Goal: Check status: Check status

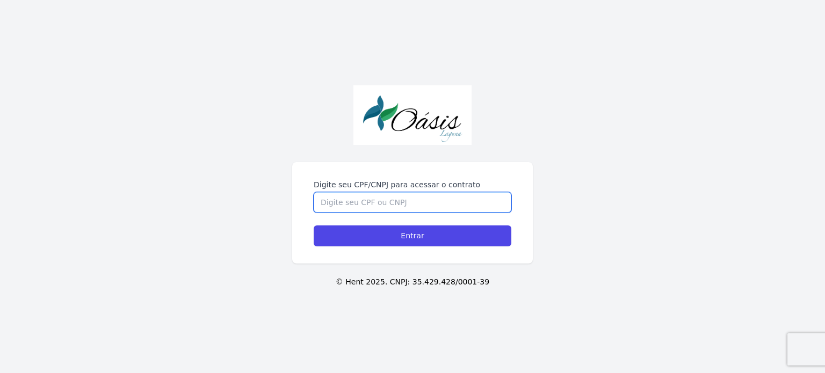
click at [413, 201] on input "Digite seu CPF/CNPJ para acessar o contrato" at bounding box center [413, 202] width 198 height 20
type input "08857185427"
click at [314, 225] on input "Entrar" at bounding box center [413, 235] width 198 height 21
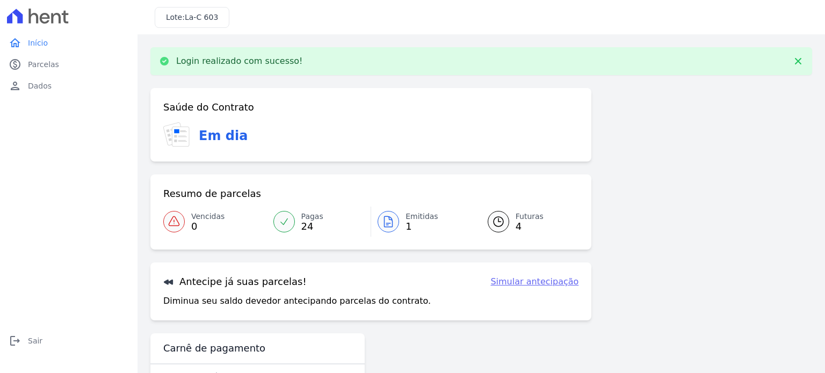
click at [395, 223] on div at bounding box center [387, 221] width 21 height 21
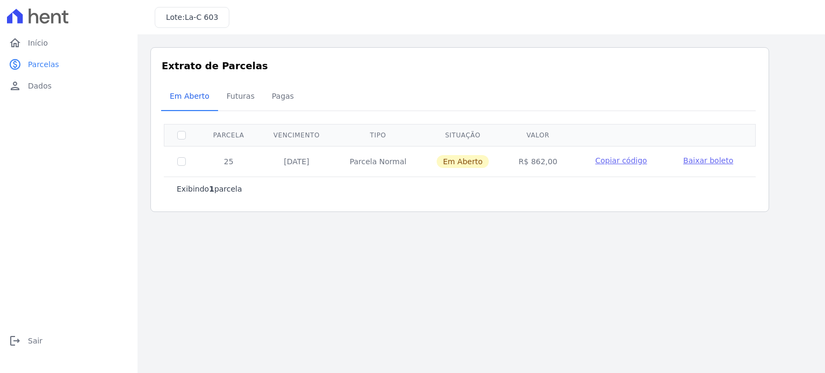
click at [689, 164] on span "Baixar boleto" at bounding box center [708, 160] width 50 height 9
click at [46, 44] on span "Início" at bounding box center [38, 43] width 20 height 11
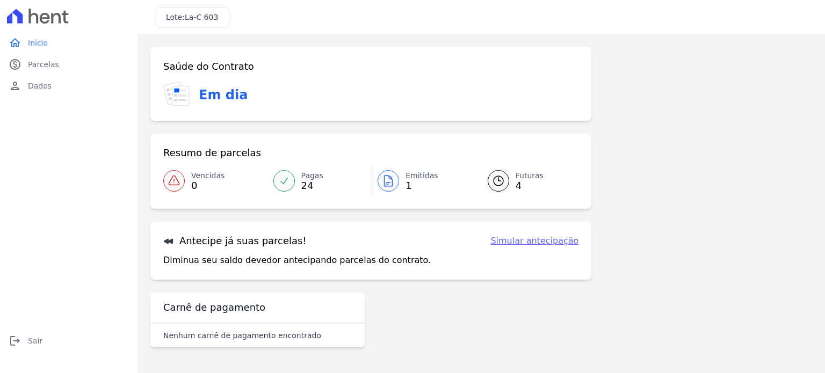
click at [280, 174] on div at bounding box center [283, 180] width 21 height 21
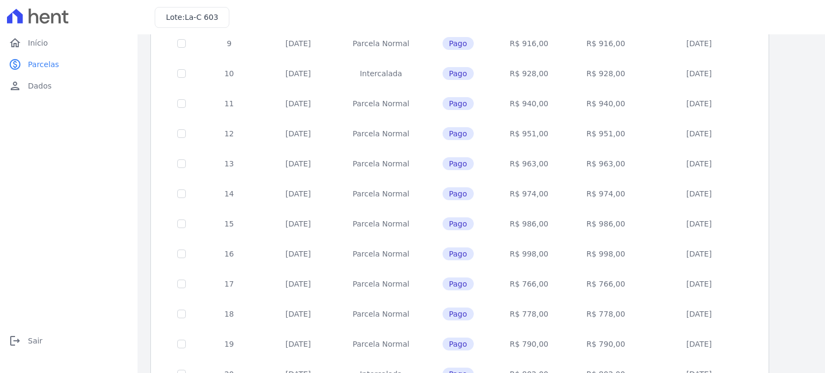
scroll to position [435, 0]
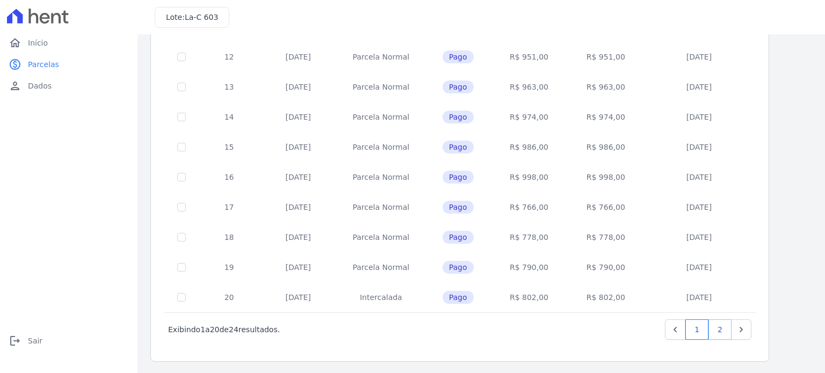
click at [723, 326] on link "2" at bounding box center [719, 329] width 23 height 20
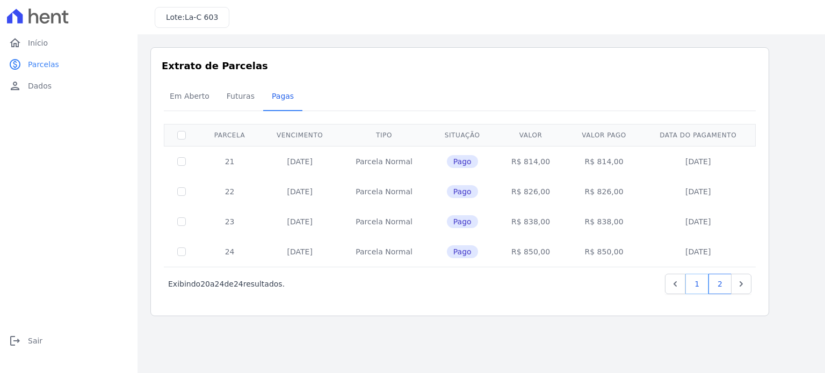
click at [696, 279] on link "1" at bounding box center [696, 284] width 23 height 20
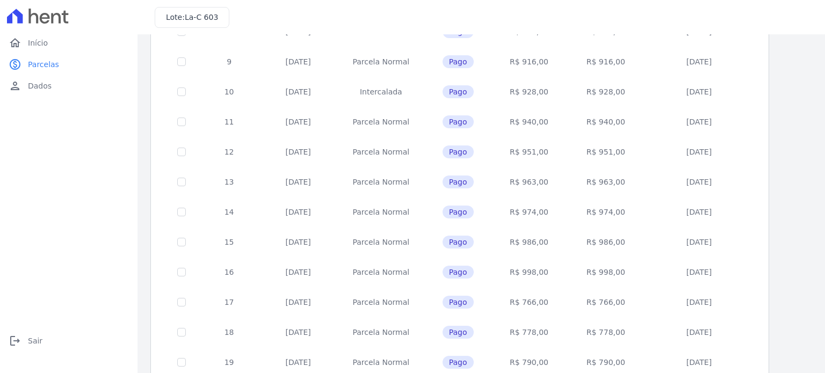
scroll to position [435, 0]
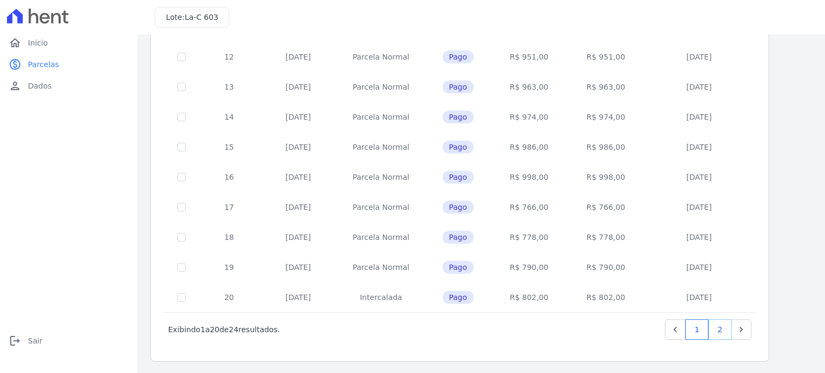
click at [723, 327] on link "2" at bounding box center [719, 329] width 23 height 20
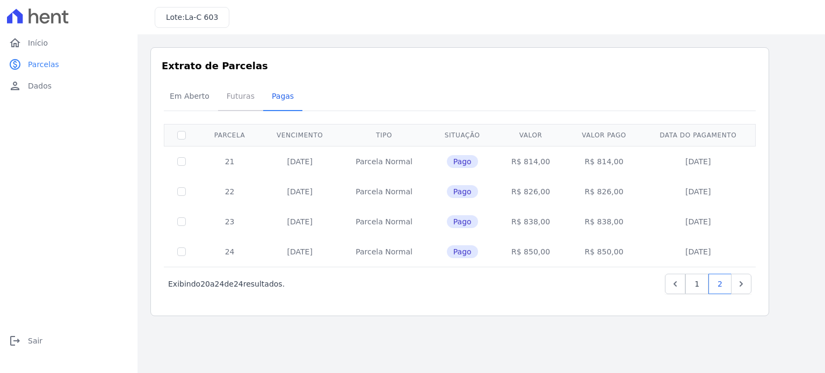
click at [234, 96] on span "Futuras" at bounding box center [240, 95] width 41 height 21
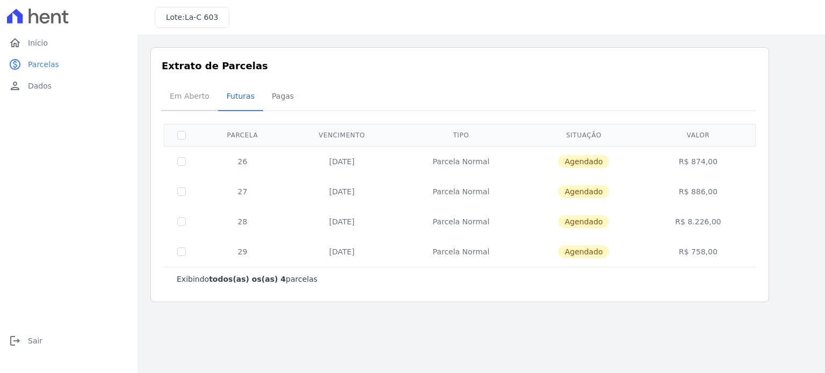
click at [192, 96] on span "Em Aberto" at bounding box center [189, 95] width 53 height 21
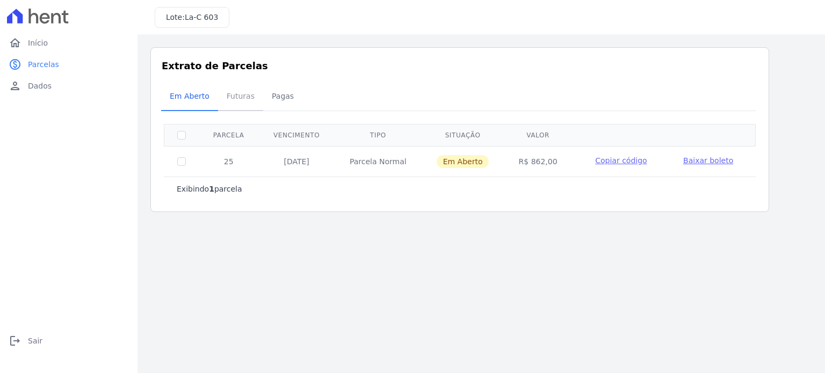
click at [242, 100] on span "Futuras" at bounding box center [240, 95] width 41 height 21
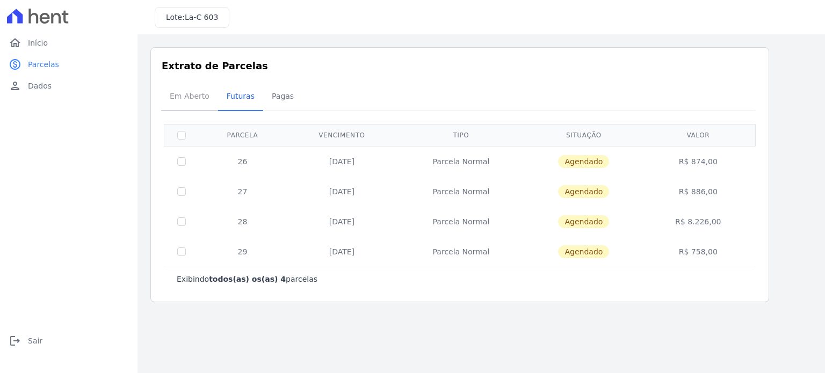
click at [185, 91] on span "Em Aberto" at bounding box center [189, 95] width 53 height 21
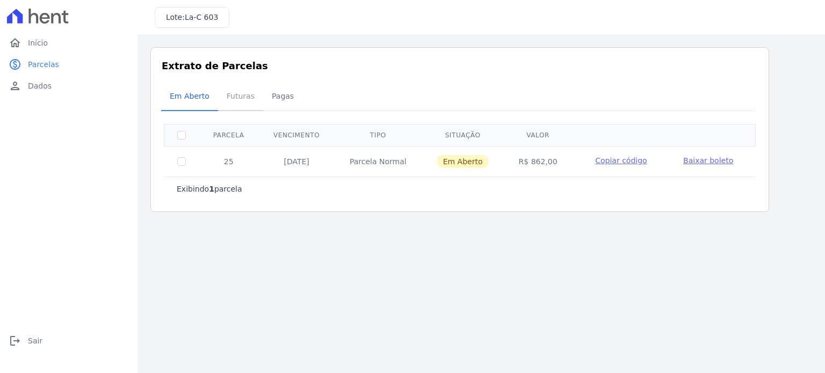
click at [227, 100] on span "Futuras" at bounding box center [240, 95] width 41 height 21
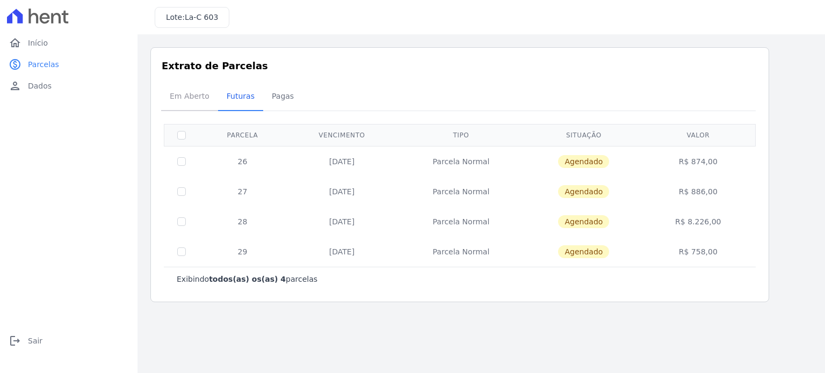
click at [184, 90] on span "Em Aberto" at bounding box center [189, 95] width 53 height 21
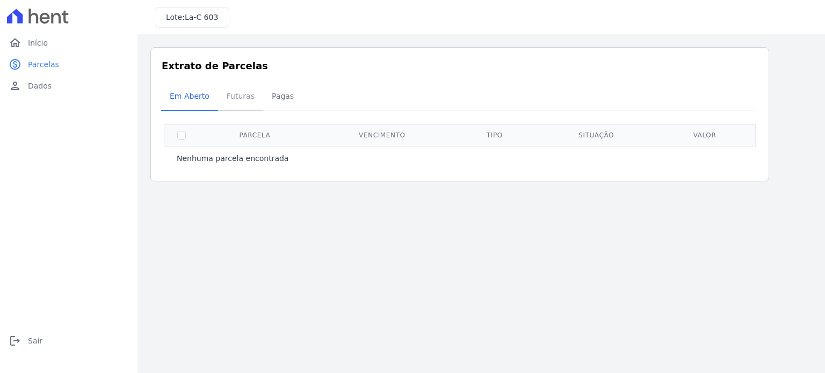
click at [241, 91] on span "Futuras" at bounding box center [240, 95] width 41 height 21
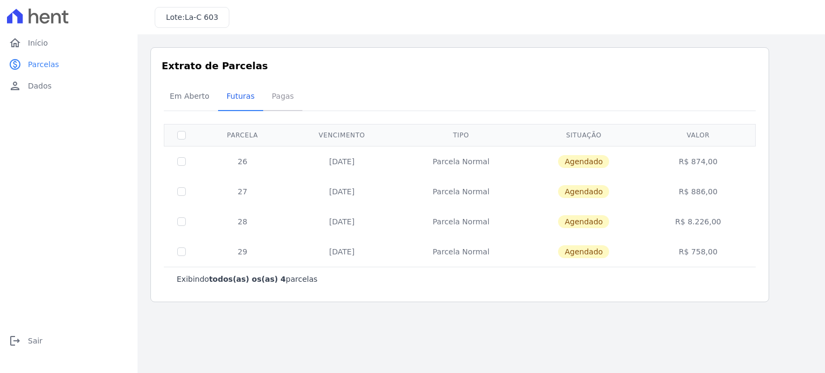
click at [289, 91] on span "Pagas" at bounding box center [282, 95] width 35 height 21
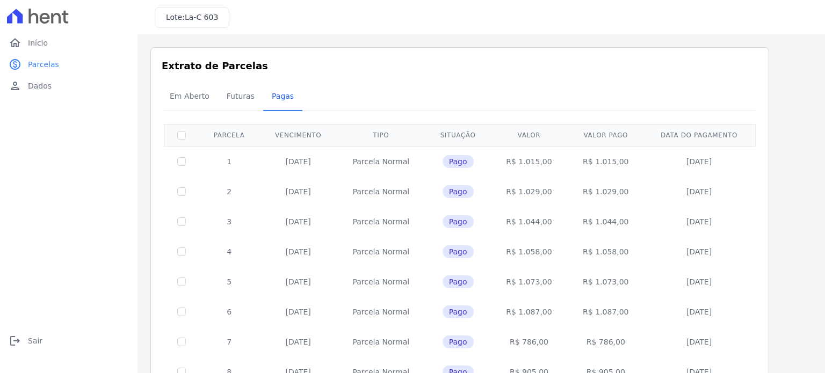
scroll to position [435, 0]
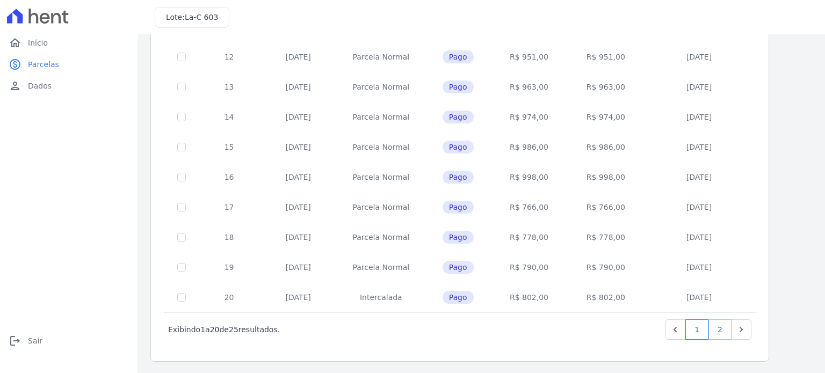
click at [722, 326] on link "2" at bounding box center [719, 329] width 23 height 20
